Goal: Information Seeking & Learning: Learn about a topic

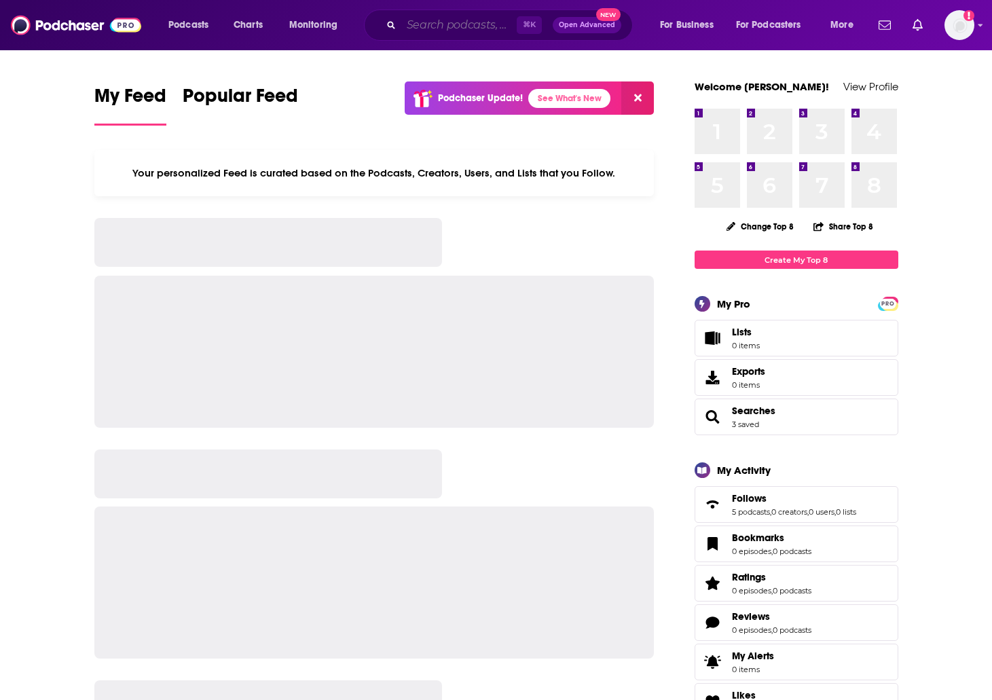
click at [411, 20] on input "Search podcasts, credits, & more..." at bounding box center [458, 25] width 115 height 22
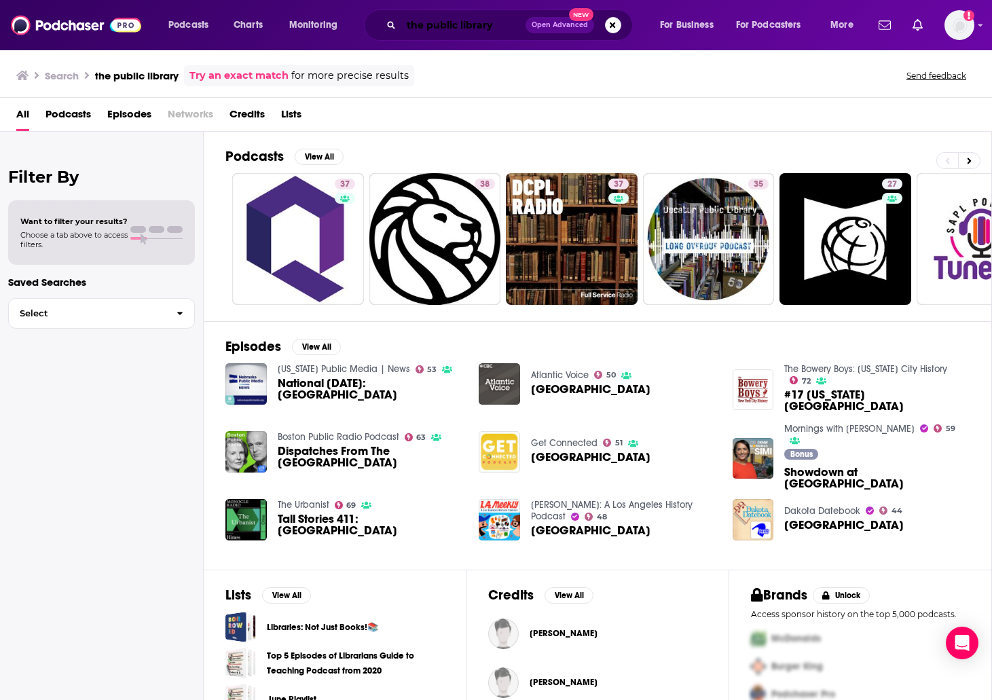
click at [493, 29] on input "the public library" at bounding box center [463, 25] width 124 height 22
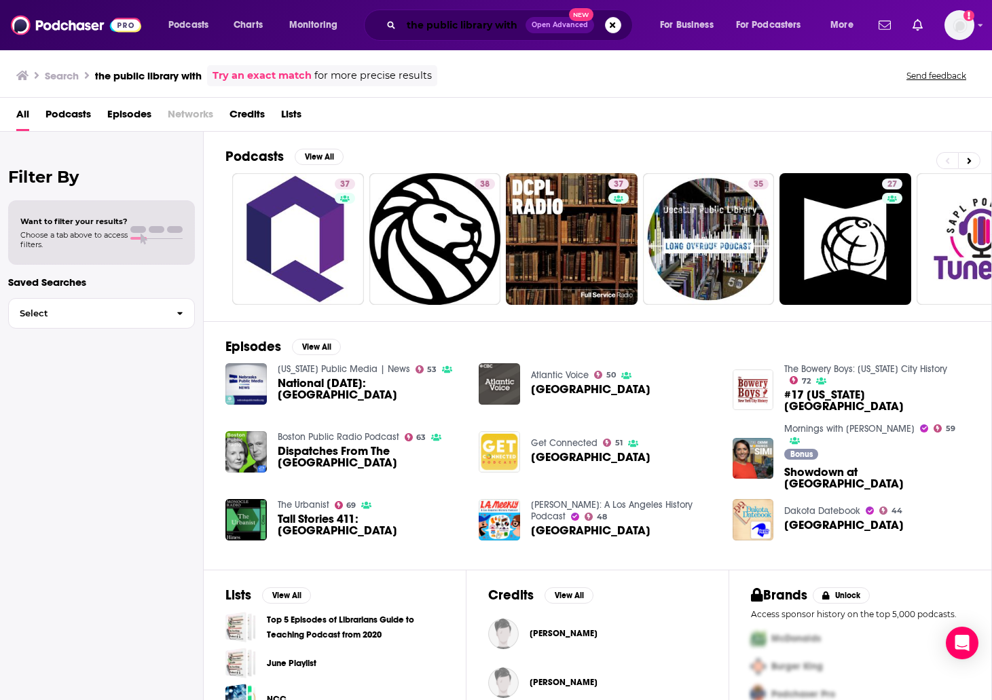
click at [511, 28] on input "the public library with" at bounding box center [463, 25] width 124 height 22
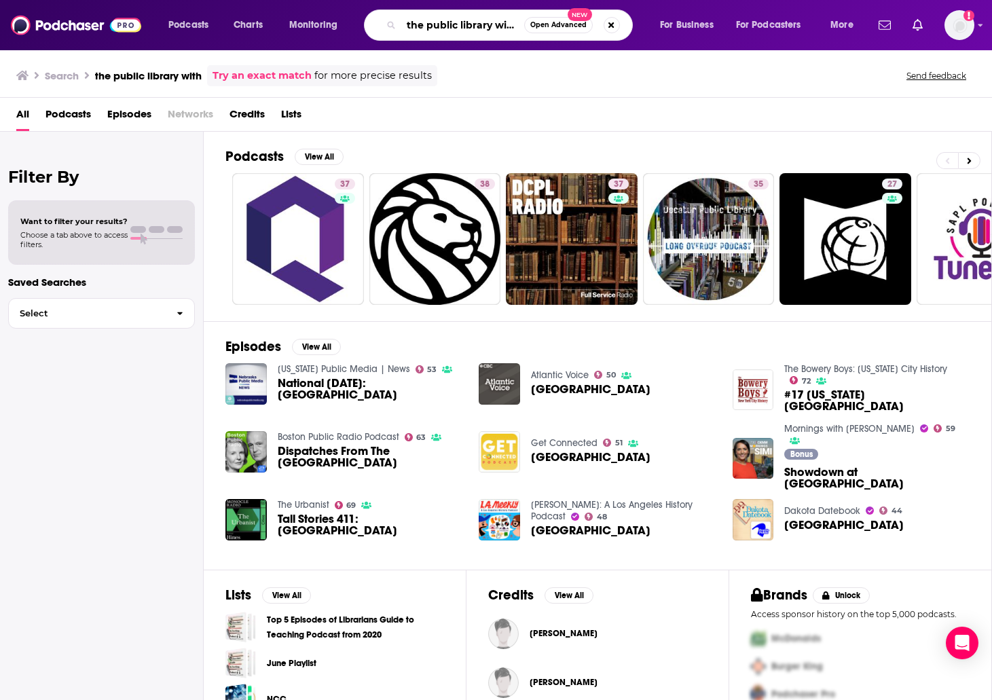
scroll to position [0, 1]
click at [519, 22] on input "the public library with" at bounding box center [462, 25] width 123 height 22
type input "the public library with [PERSON_NAME]"
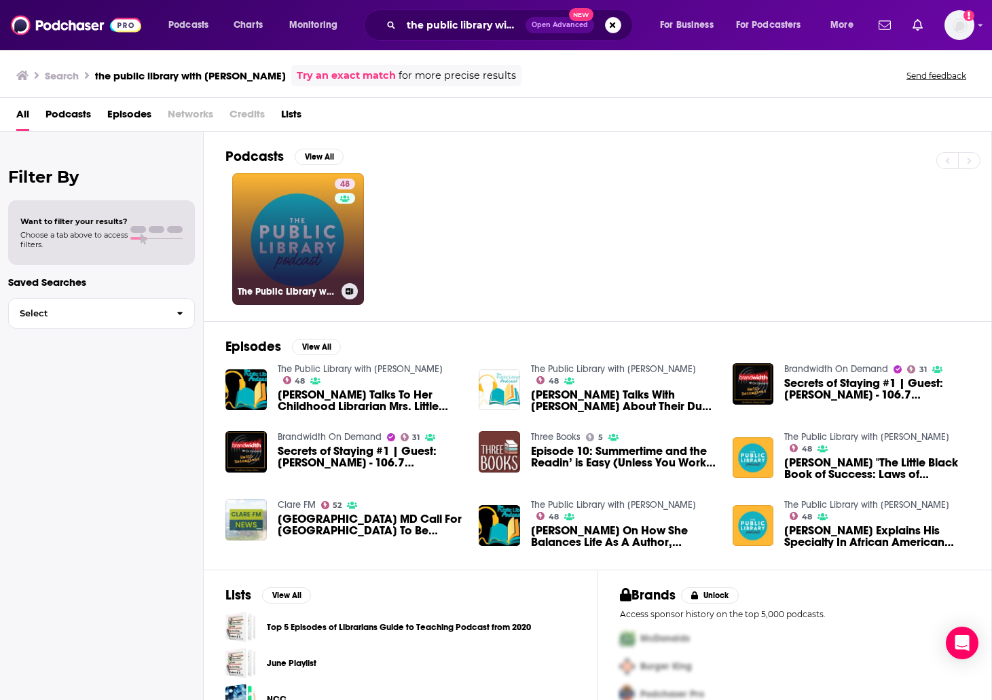
click at [293, 246] on link "48 The Public Library with [PERSON_NAME]" at bounding box center [298, 239] width 132 height 132
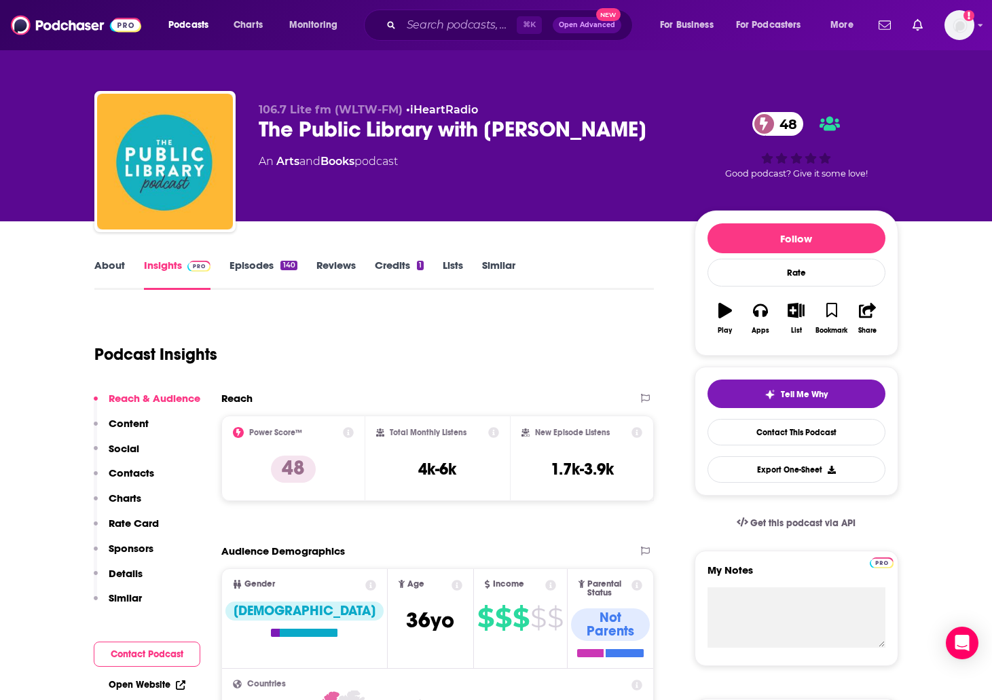
click at [109, 263] on link "About" at bounding box center [109, 274] width 31 height 31
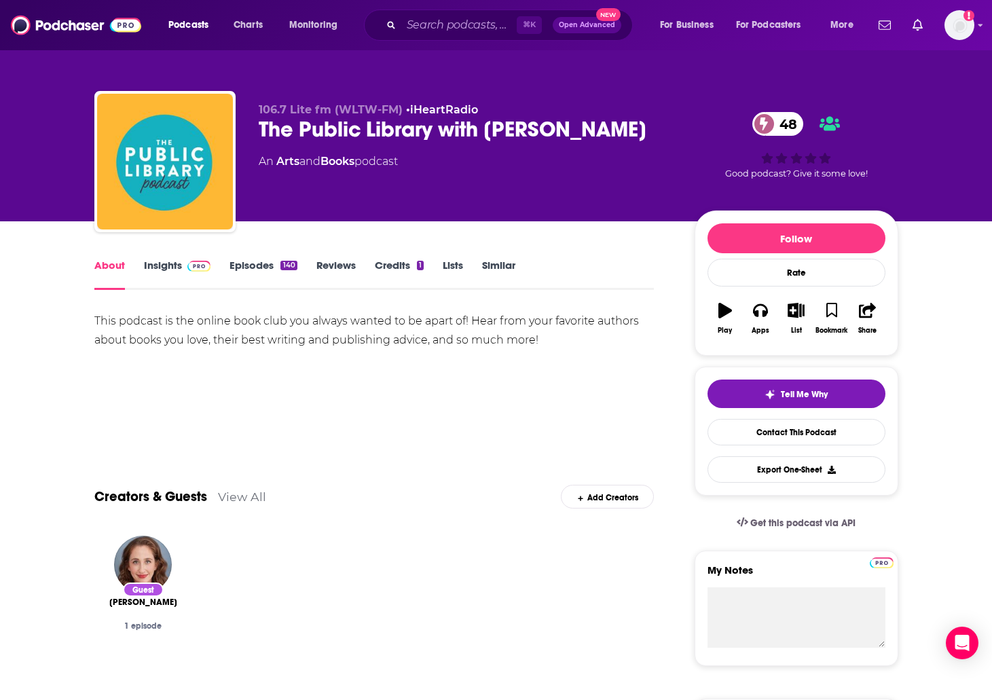
click at [148, 272] on link "Insights" at bounding box center [177, 274] width 67 height 31
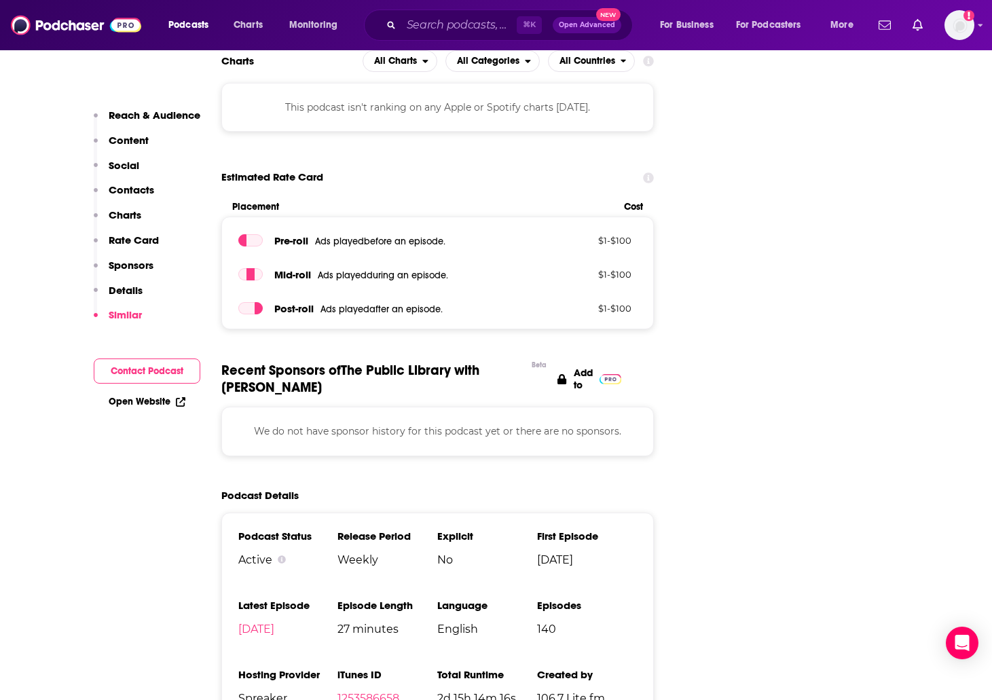
scroll to position [954, 0]
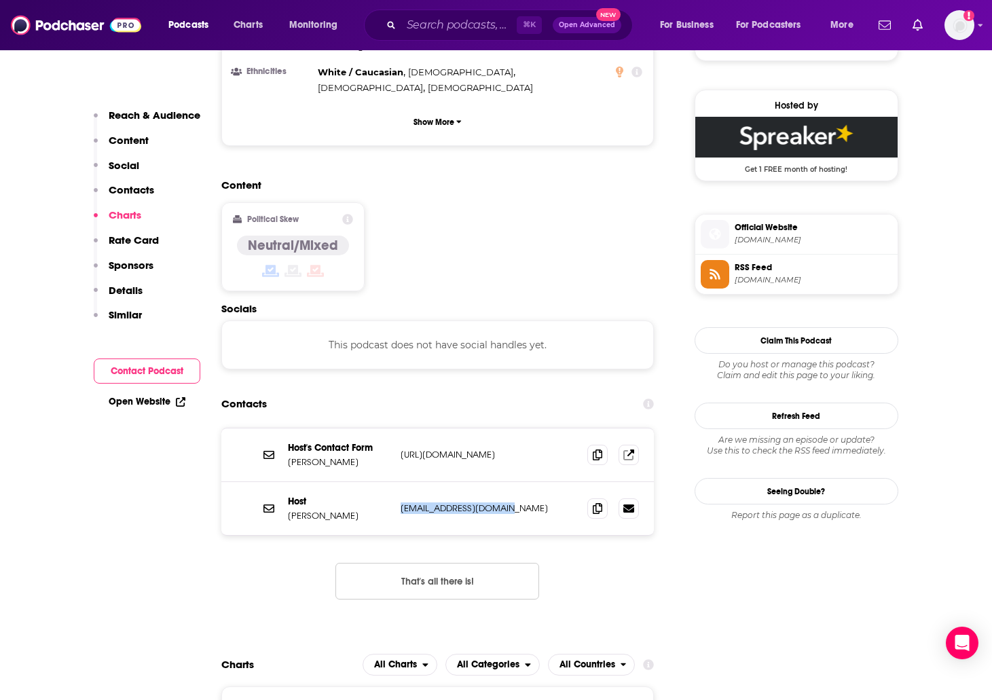
drag, startPoint x: 471, startPoint y: 441, endPoint x: 499, endPoint y: 445, distance: 28.0
click at [499, 482] on div "Host [PERSON_NAME] [EMAIL_ADDRESS][DOMAIN_NAME] [EMAIL_ADDRESS][DOMAIN_NAME]" at bounding box center [437, 508] width 433 height 53
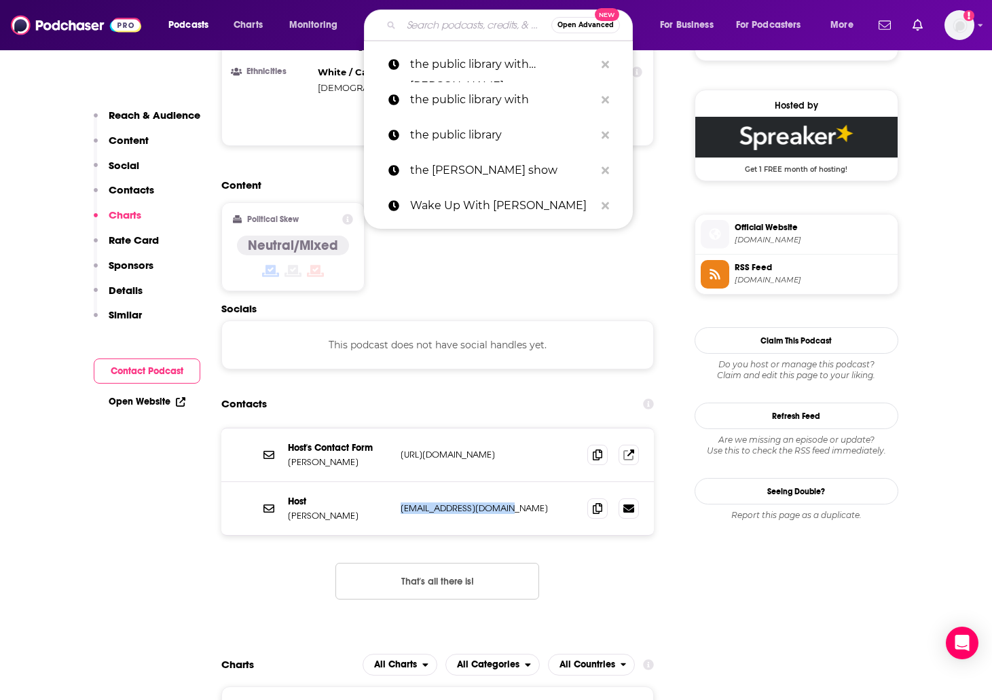
click at [464, 27] on input "Search podcasts, credits, & more..." at bounding box center [476, 25] width 150 height 22
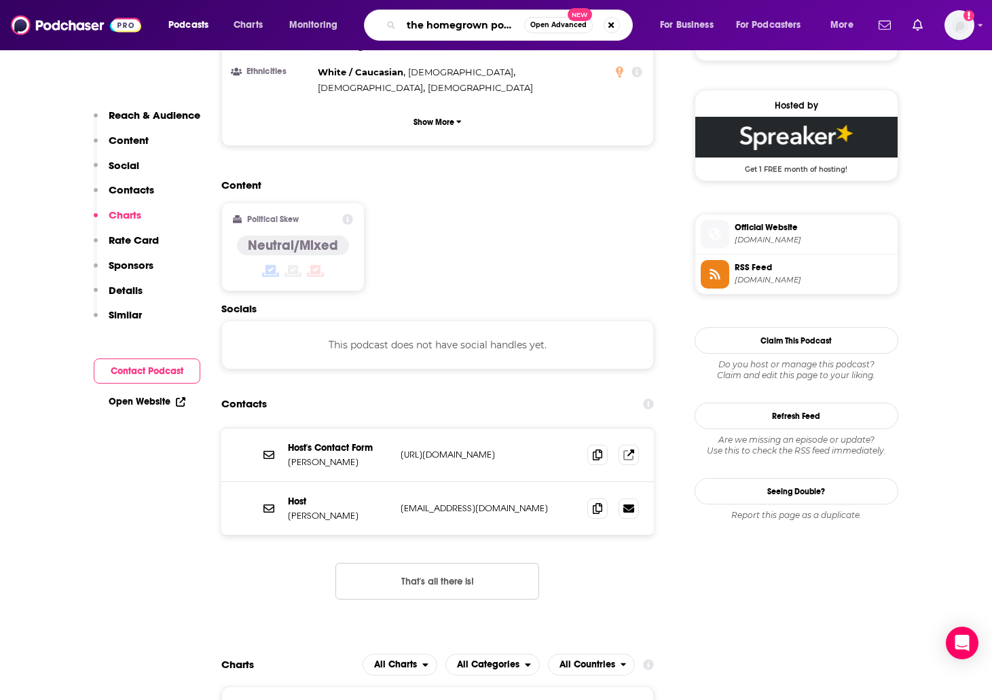
type input "the homegrown podcast"
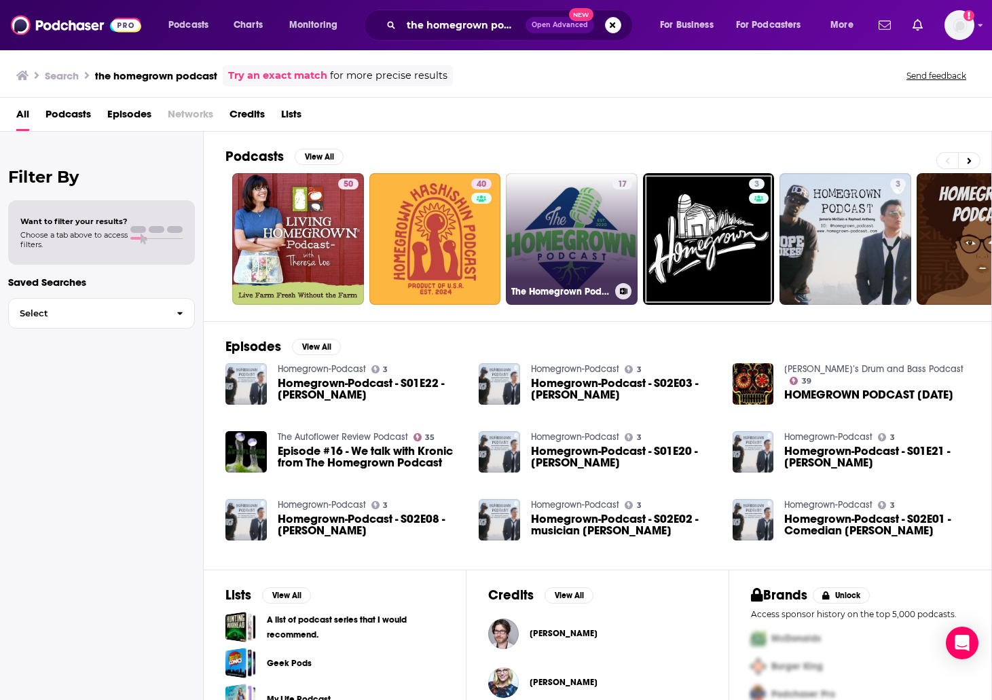
click at [576, 215] on link "17 The Homegrown Podcast" at bounding box center [572, 239] width 132 height 132
